Goal: Information Seeking & Learning: Learn about a topic

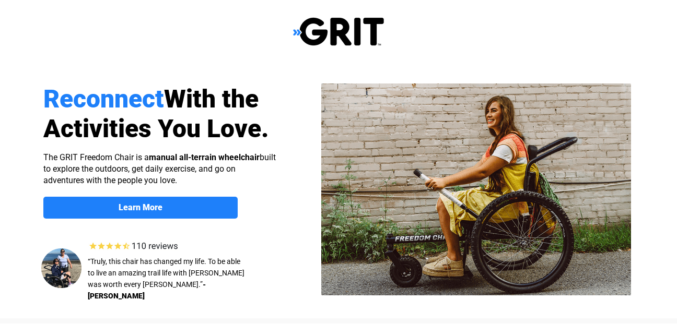
select select "US"
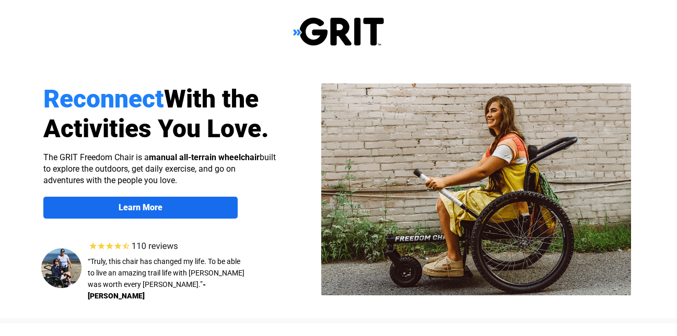
click at [171, 204] on span "Learn More" at bounding box center [140, 208] width 194 height 10
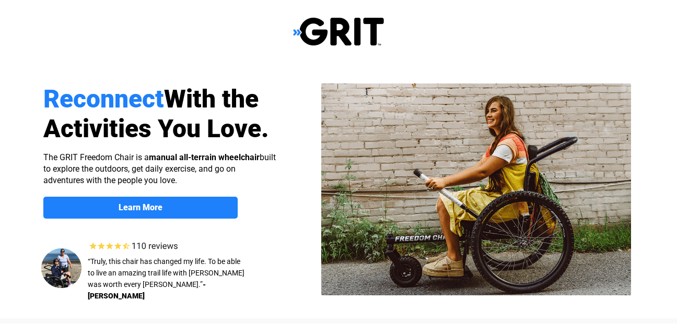
scroll to position [810, 0]
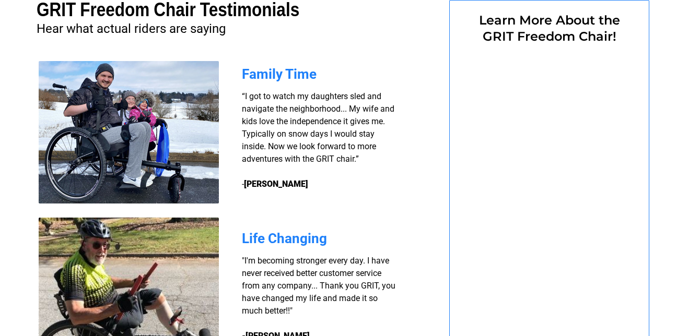
select select "US"
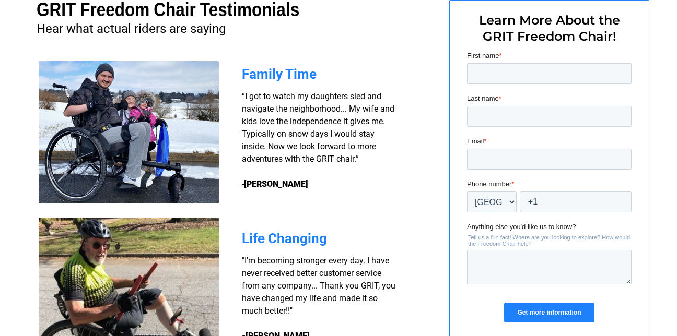
scroll to position [0, 0]
click at [168, 208] on div at bounding box center [338, 175] width 663 height 434
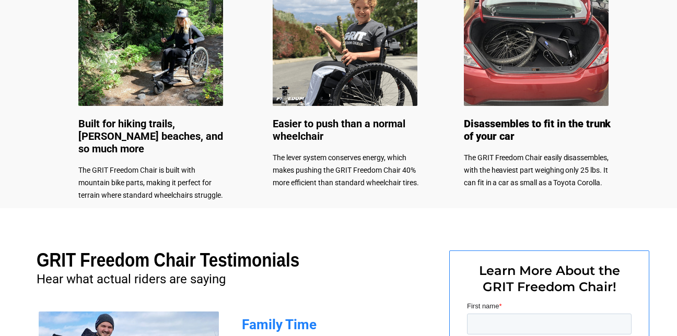
scroll to position [555, 0]
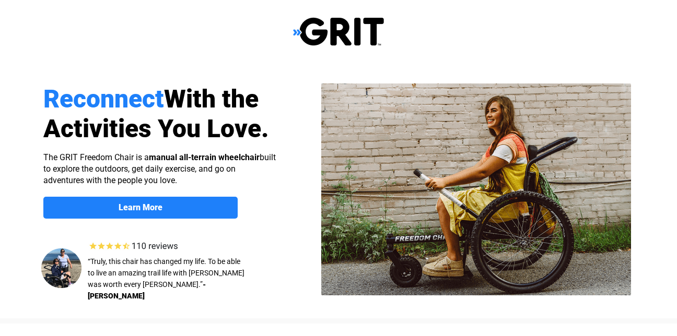
select select "US"
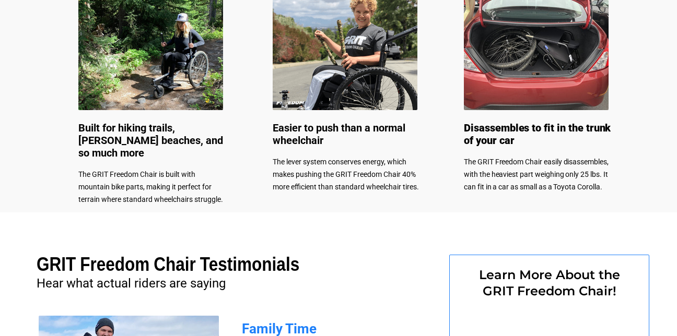
select select "US"
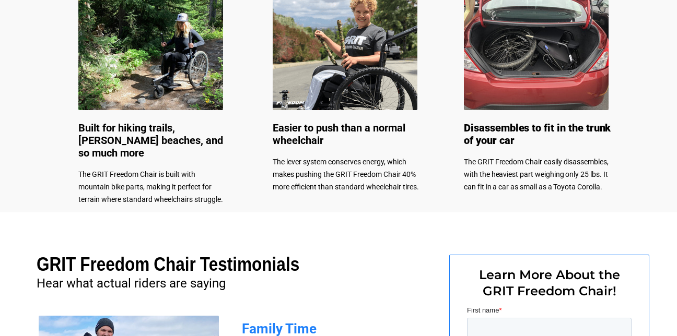
scroll to position [0, 0]
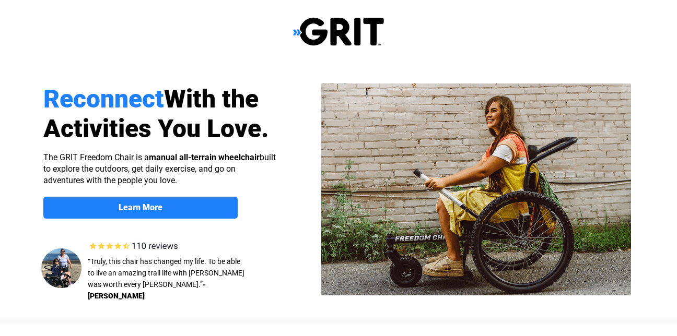
select select "US"
